Goal: Task Accomplishment & Management: Use online tool/utility

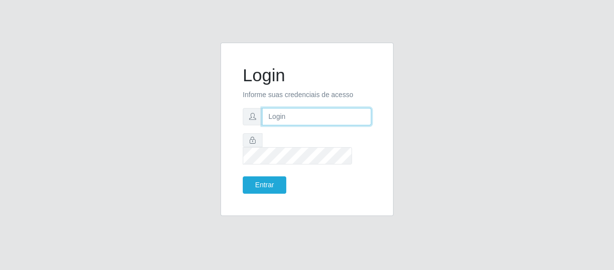
click at [310, 125] on input "text" at bounding box center [316, 116] width 109 height 17
type input "[EMAIL_ADDRESS][DOMAIN_NAME]"
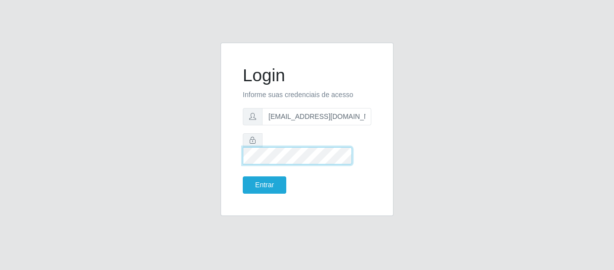
click at [243, 176] on button "Entrar" at bounding box center [265, 184] width 44 height 17
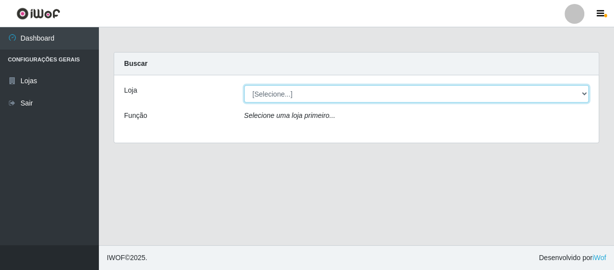
click at [582, 90] on select "[Selecione...] SuperFácil Atacado - São Gonçalo do Amarante" at bounding box center [416, 93] width 345 height 17
select select "408"
click at [244, 85] on select "[Selecione...] SuperFácil Atacado - São Gonçalo do Amarante" at bounding box center [416, 93] width 345 height 17
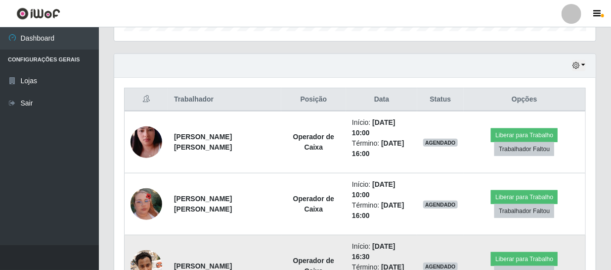
scroll to position [205, 482]
